Goal: Register for event/course

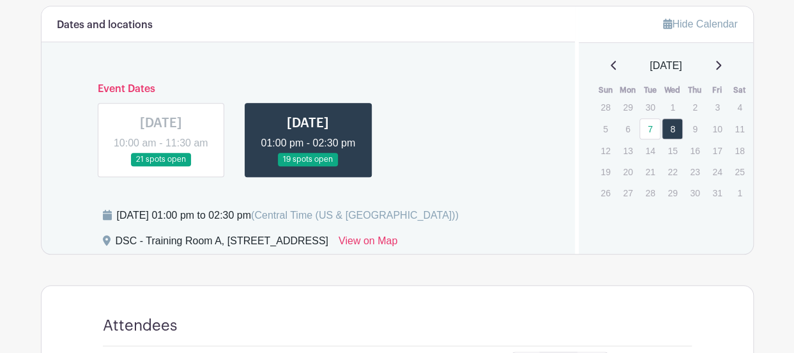
scroll to position [511, 0]
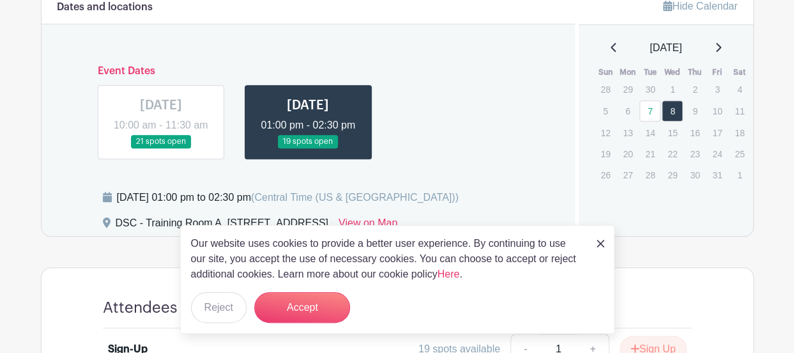
click at [598, 241] on img at bounding box center [601, 243] width 8 height 8
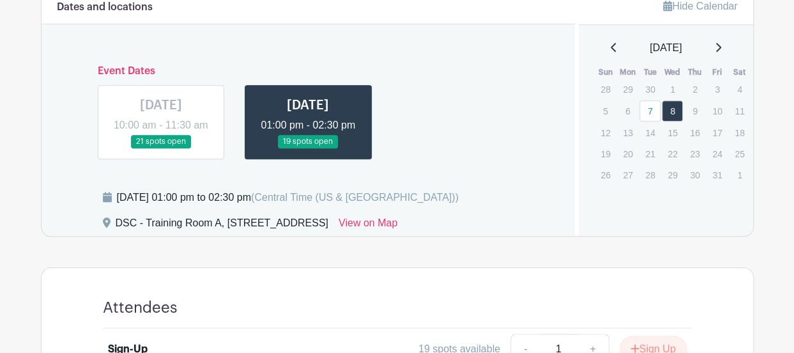
click at [308, 148] on link at bounding box center [308, 148] width 0 height 0
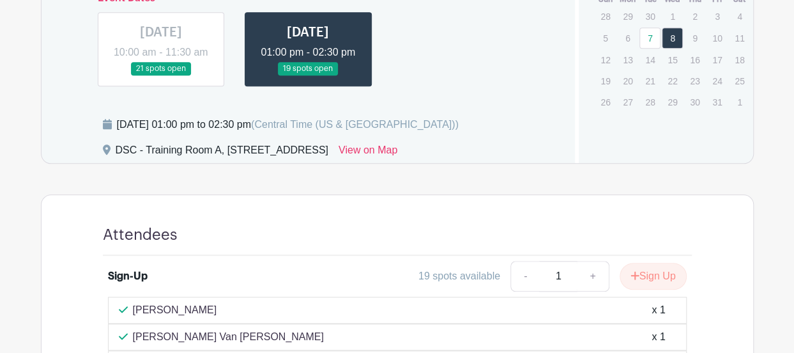
scroll to position [512, 0]
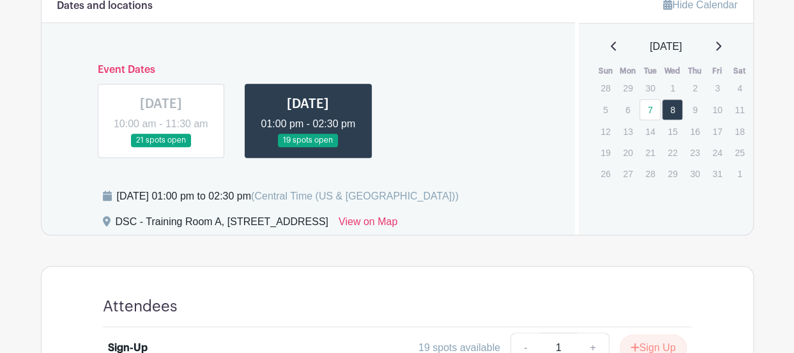
click at [308, 147] on link at bounding box center [308, 147] width 0 height 0
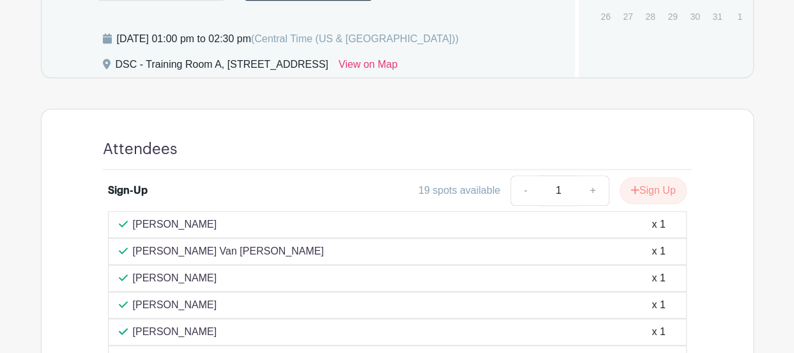
scroll to position [640, 0]
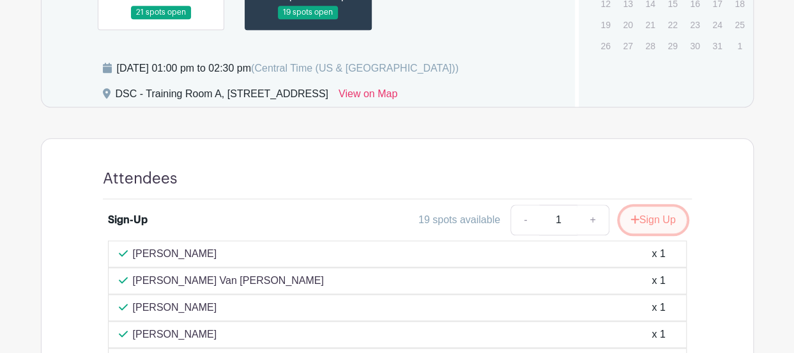
click at [662, 233] on button "Sign Up" at bounding box center [653, 219] width 67 height 27
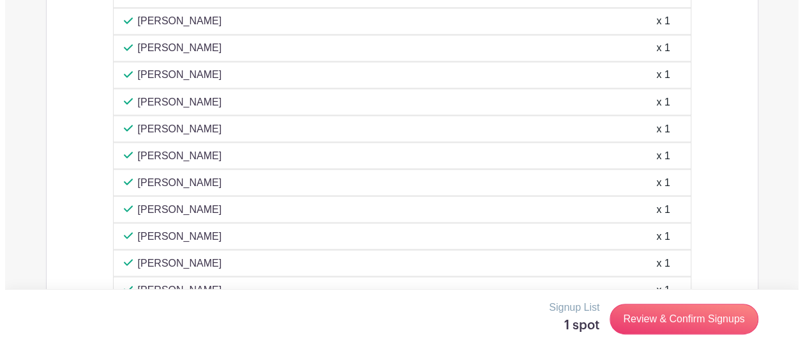
scroll to position [1215, 0]
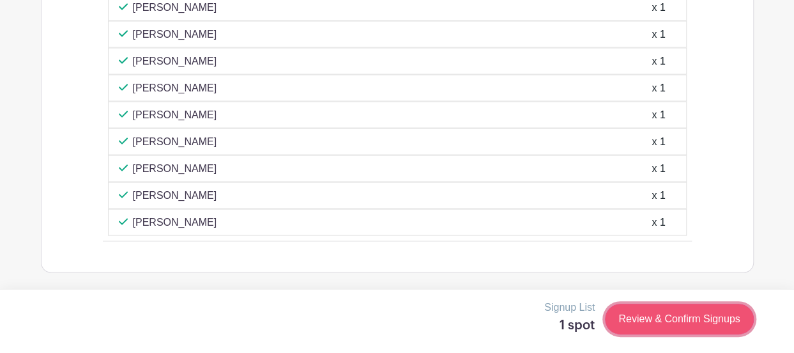
click at [730, 314] on link "Review & Confirm Signups" at bounding box center [679, 318] width 148 height 31
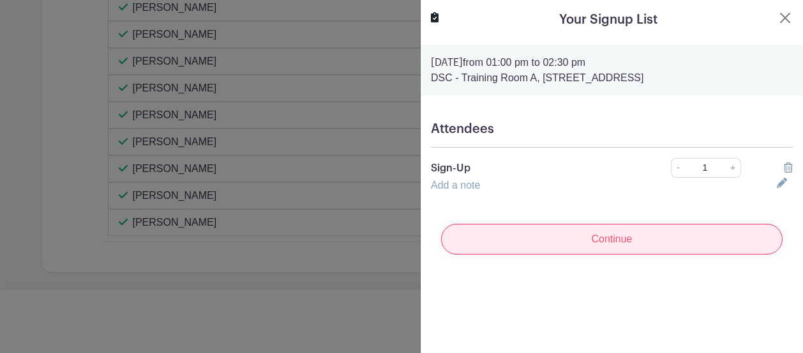
click at [599, 241] on input "Continue" at bounding box center [612, 239] width 342 height 31
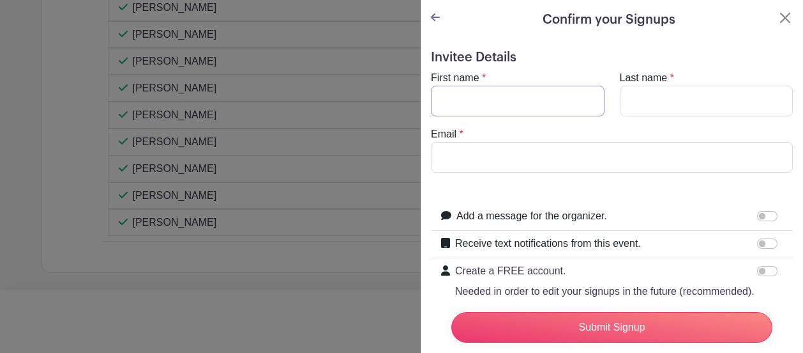
click at [491, 96] on input "First name" at bounding box center [518, 101] width 174 height 31
type input "[PERSON_NAME]"
type input "Pande"
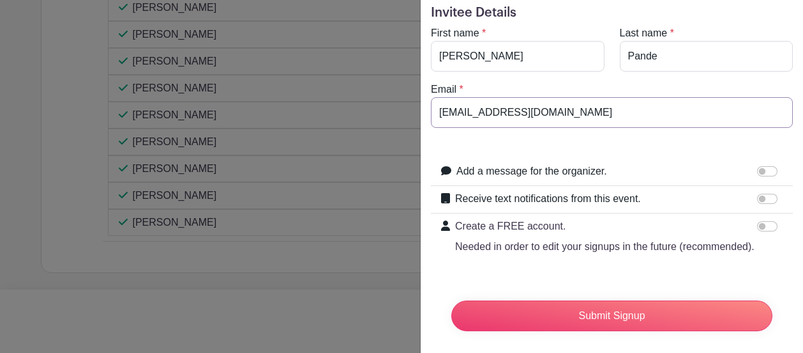
scroll to position [77, 0]
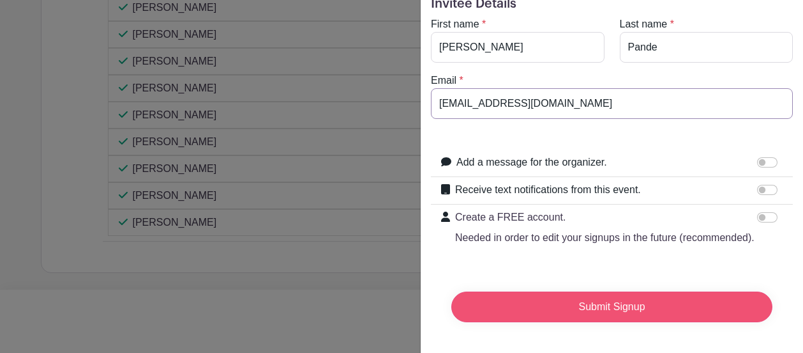
type input "[EMAIL_ADDRESS][DOMAIN_NAME]"
click at [628, 302] on input "Submit Signup" at bounding box center [612, 306] width 321 height 31
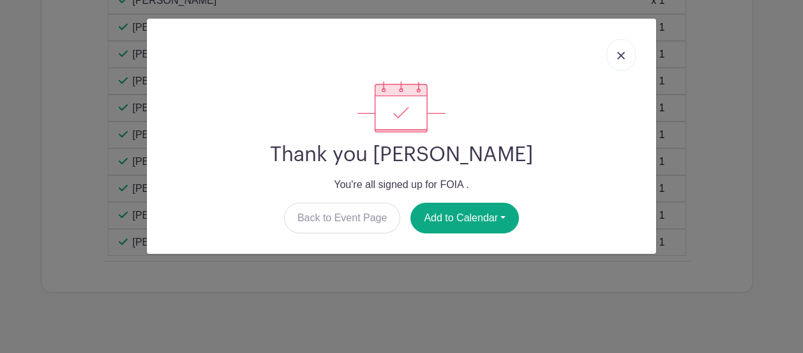
scroll to position [1241, 0]
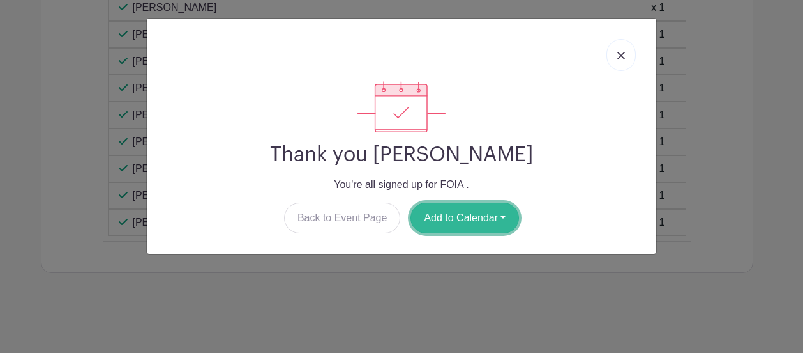
click at [508, 215] on button "Add to Calendar" at bounding box center [465, 217] width 109 height 31
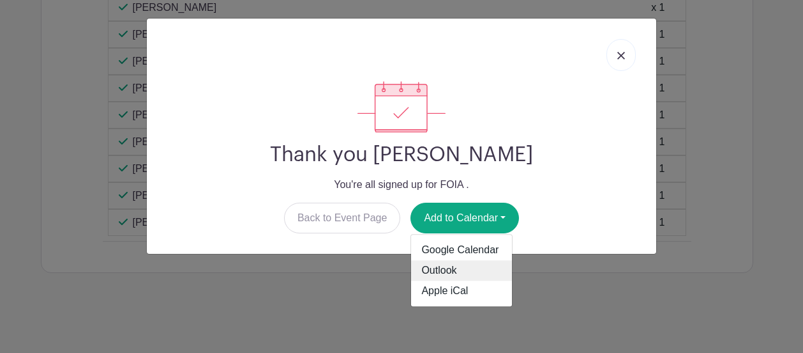
click at [445, 264] on link "Outlook" at bounding box center [461, 271] width 101 height 20
